Goal: Book appointment/travel/reservation

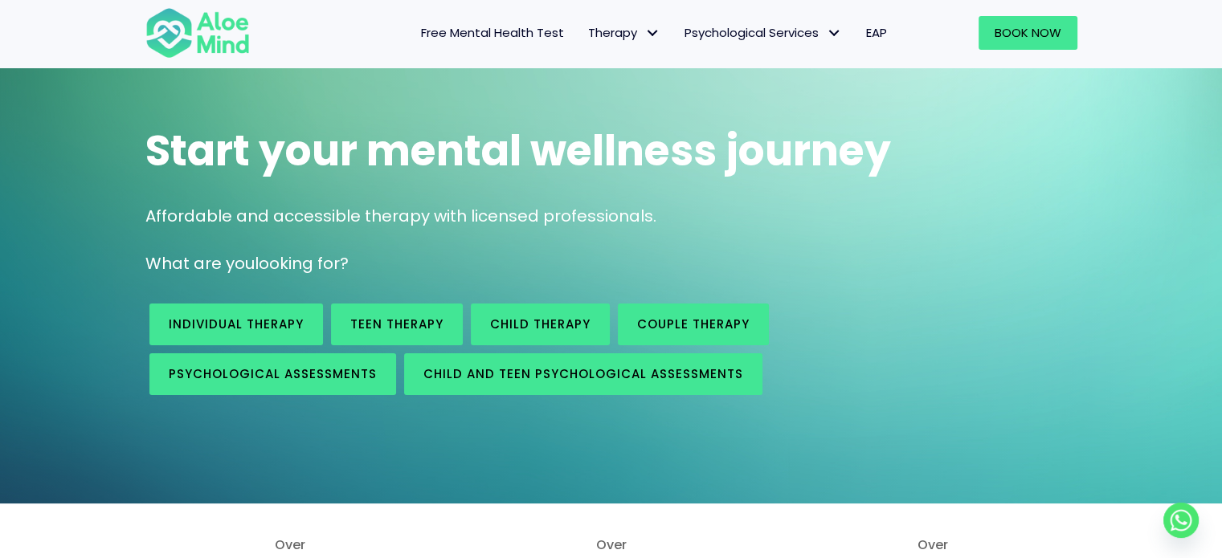
scroll to position [80, 0]
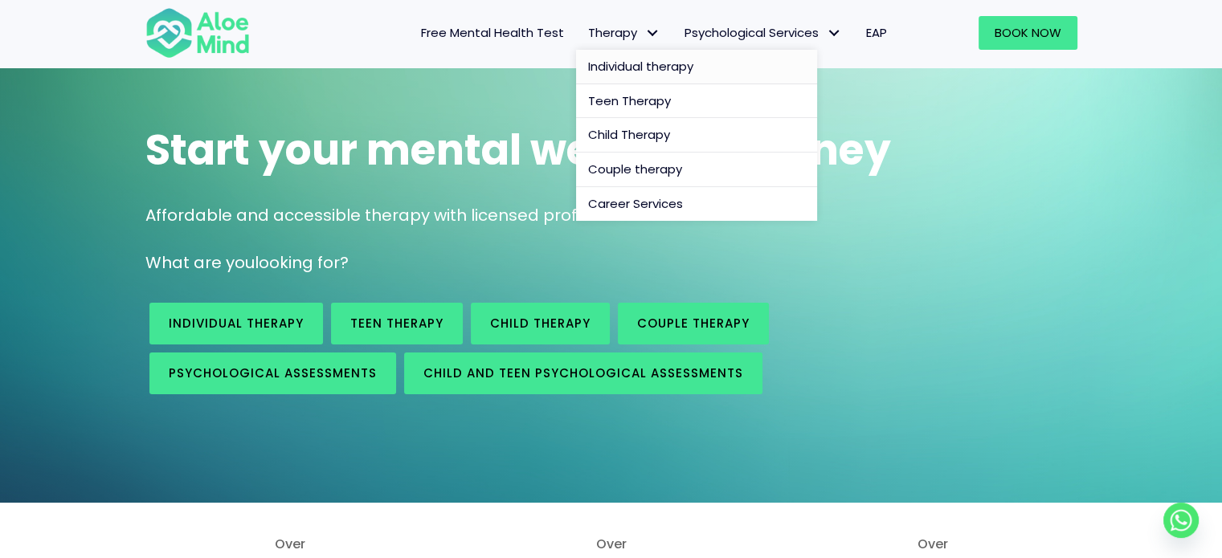
click at [634, 66] on span "Individual therapy" at bounding box center [640, 66] width 105 height 17
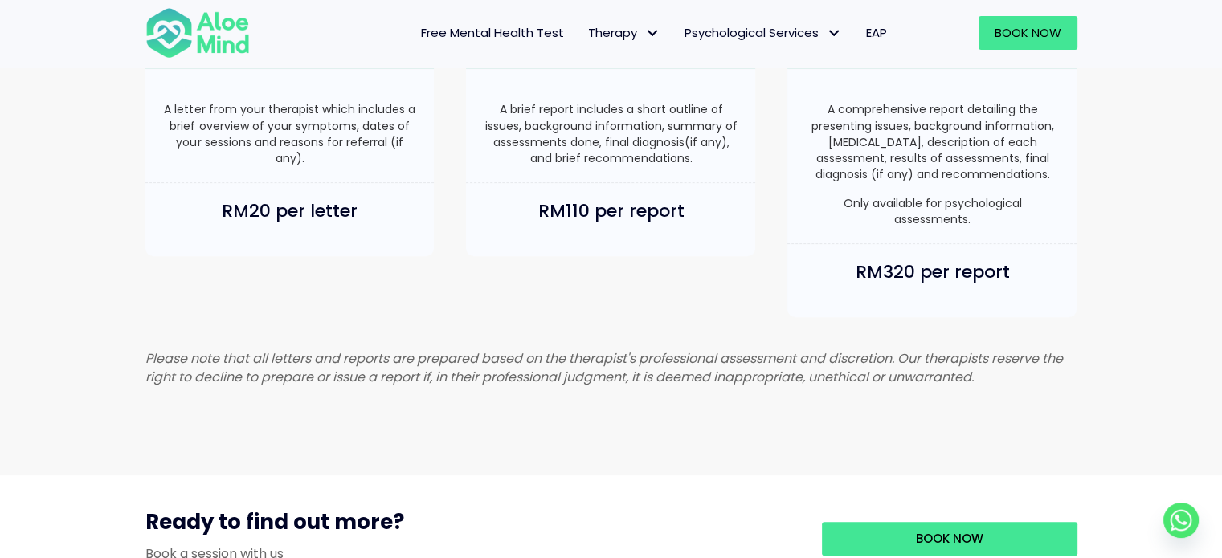
scroll to position [1526, 0]
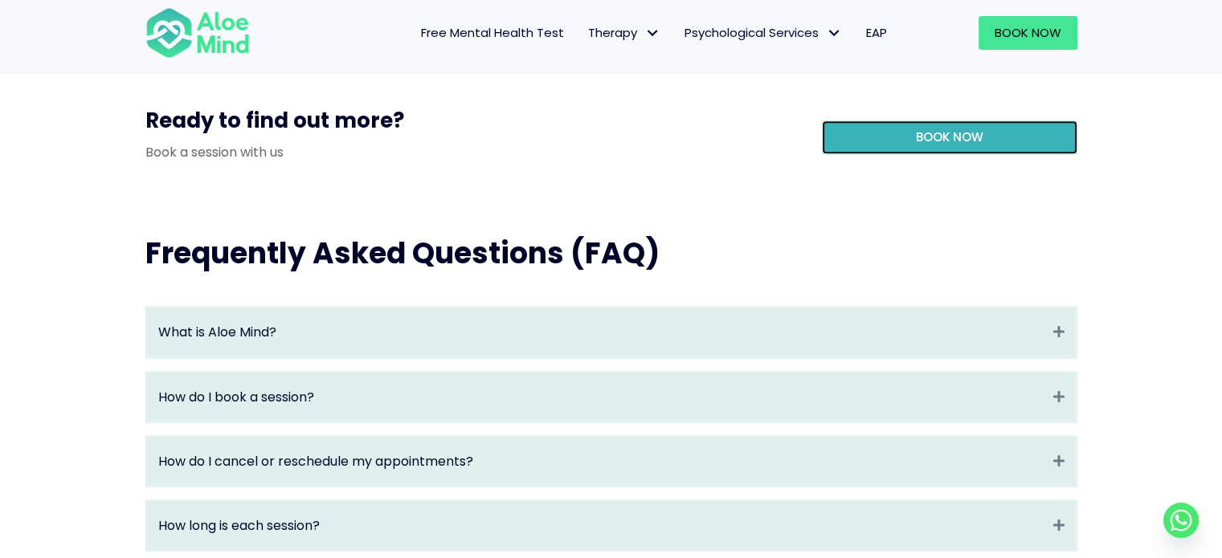
click at [842, 154] on link "Book Now" at bounding box center [949, 137] width 255 height 34
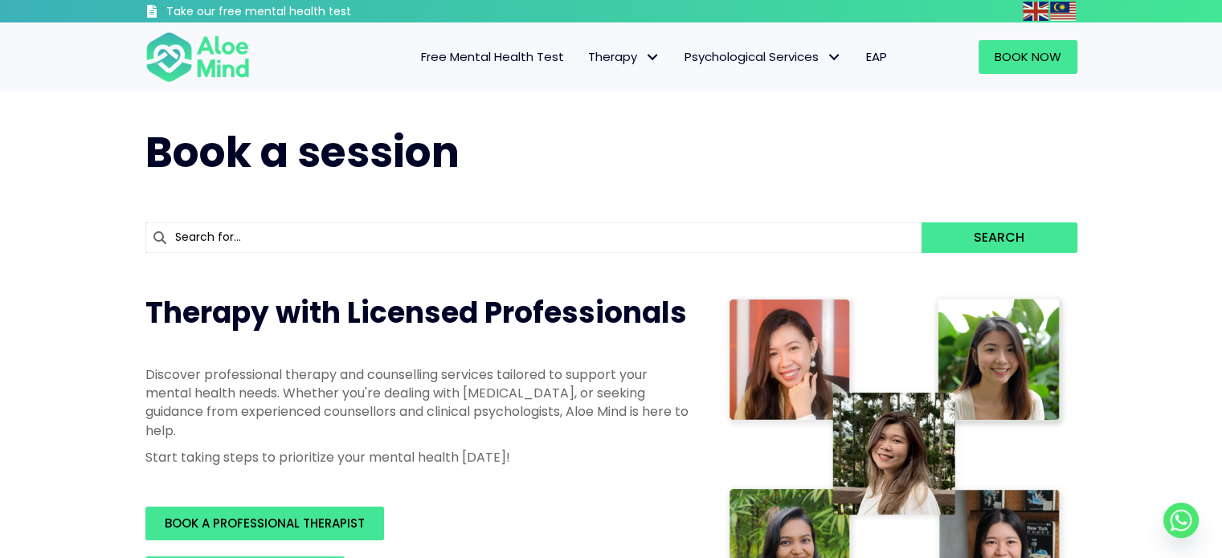
click at [723, 222] on input "text" at bounding box center [533, 237] width 777 height 31
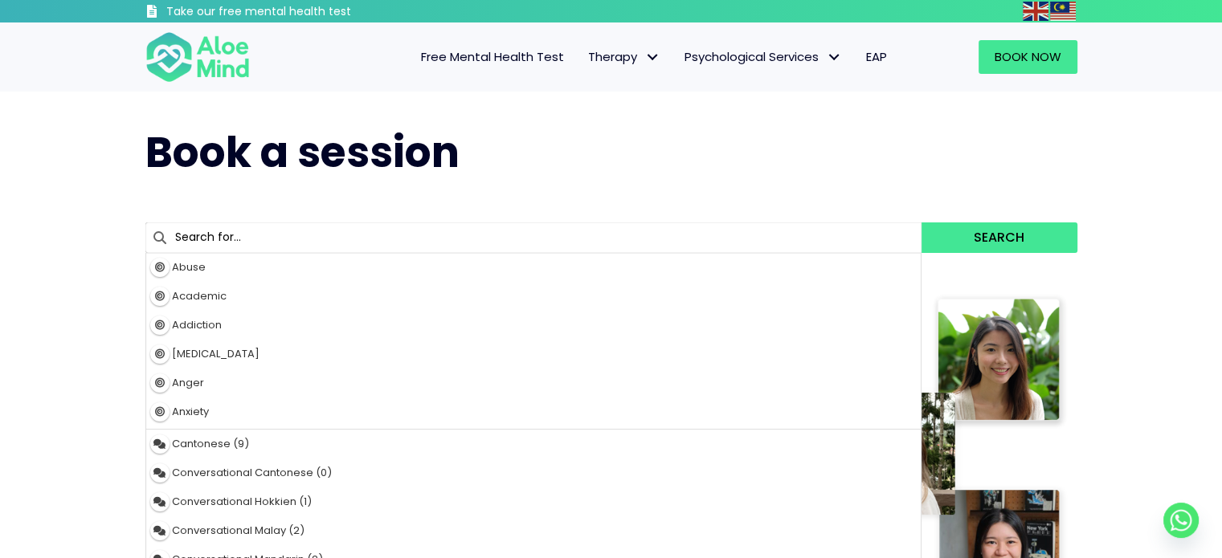
click at [713, 232] on input "text" at bounding box center [533, 237] width 777 height 31
type input "career"
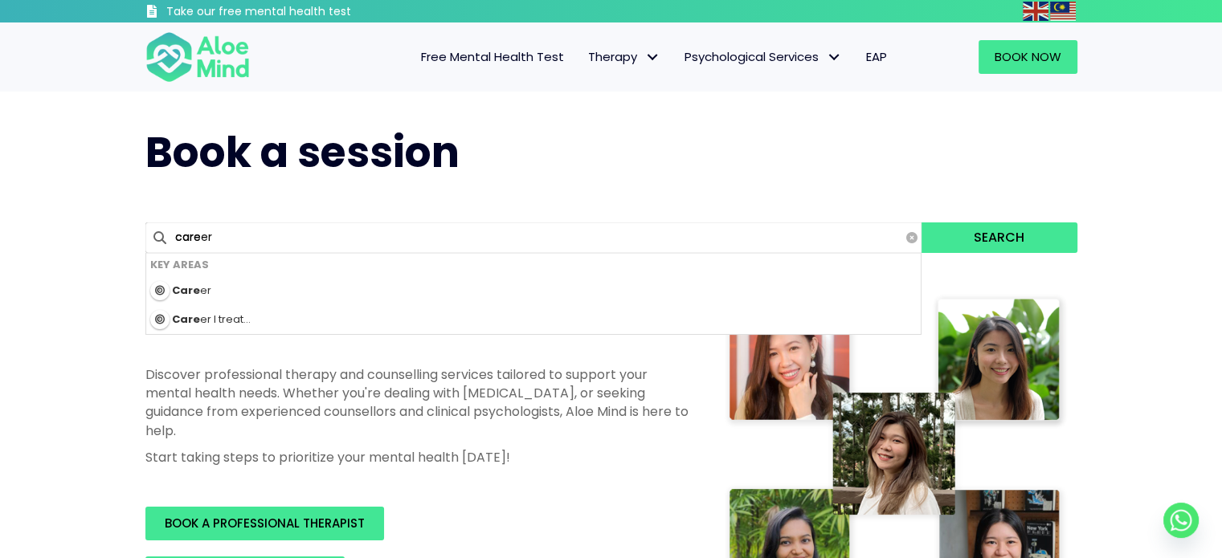
type input "caree"
type input "career"
click at [958, 238] on button "Search" at bounding box center [998, 237] width 155 height 31
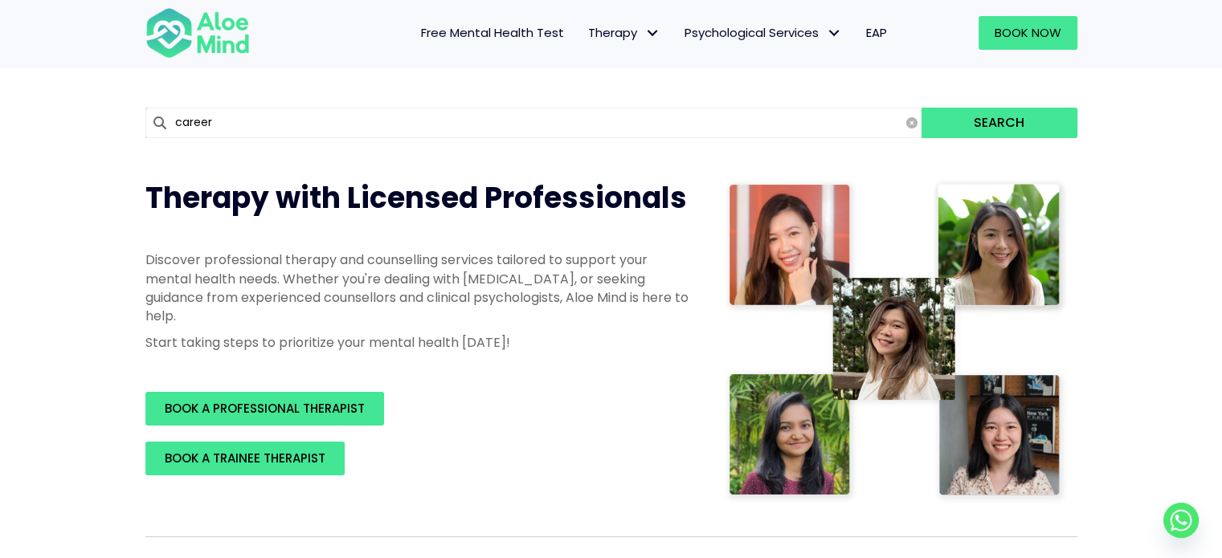
scroll to position [321, 0]
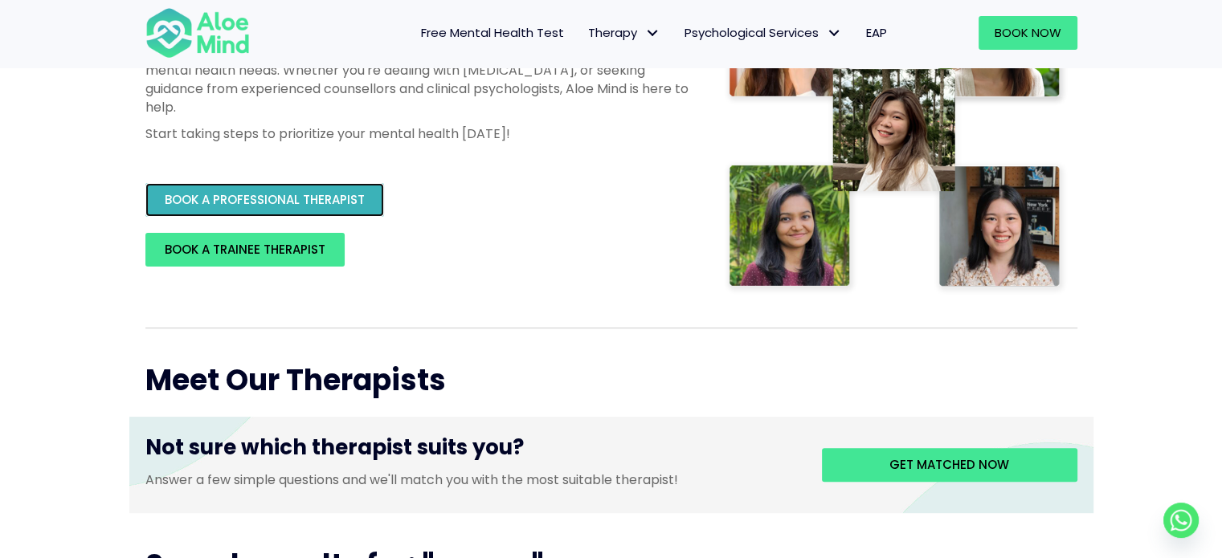
click at [365, 203] on link "BOOK A PROFESSIONAL THERAPIST" at bounding box center [264, 200] width 239 height 34
